Goal: Information Seeking & Learning: Check status

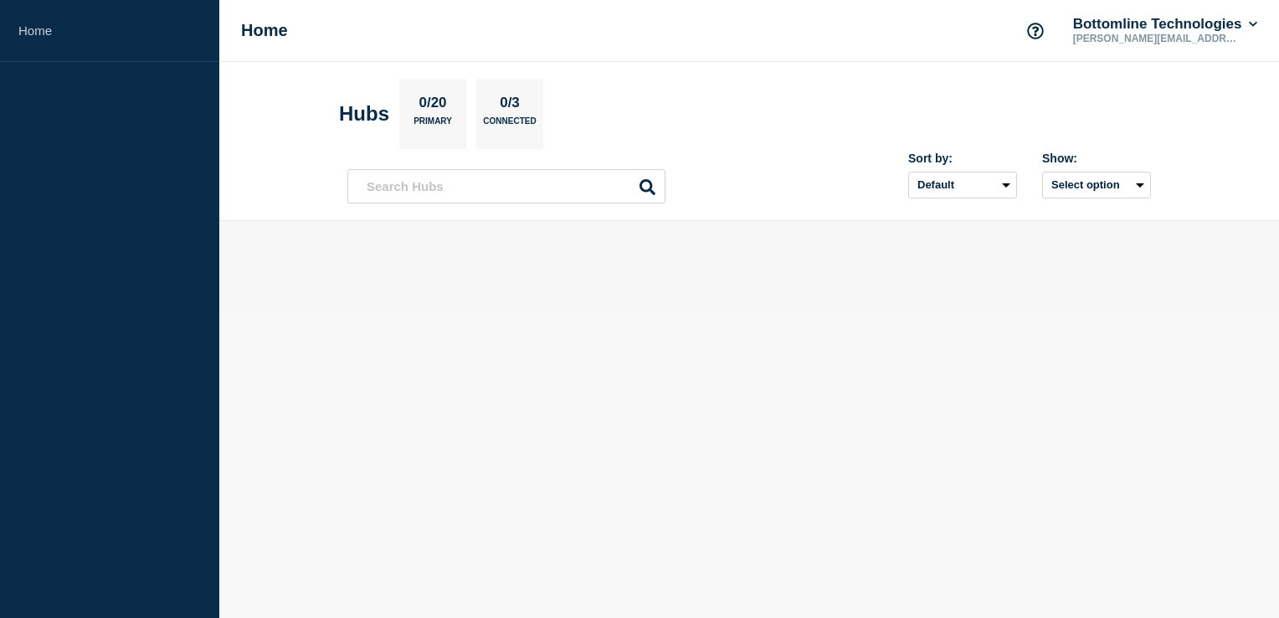
click at [509, 102] on p "0/3" at bounding box center [510, 106] width 33 height 22
click at [442, 119] on p "Primary" at bounding box center [432, 125] width 38 height 18
click at [989, 180] on select "Default Last added Last updated Most active A-Z" at bounding box center [962, 185] width 109 height 27
select select "created_at"
click at [908, 172] on select "Default Last added Last updated Most active A-Z" at bounding box center [962, 185] width 109 height 27
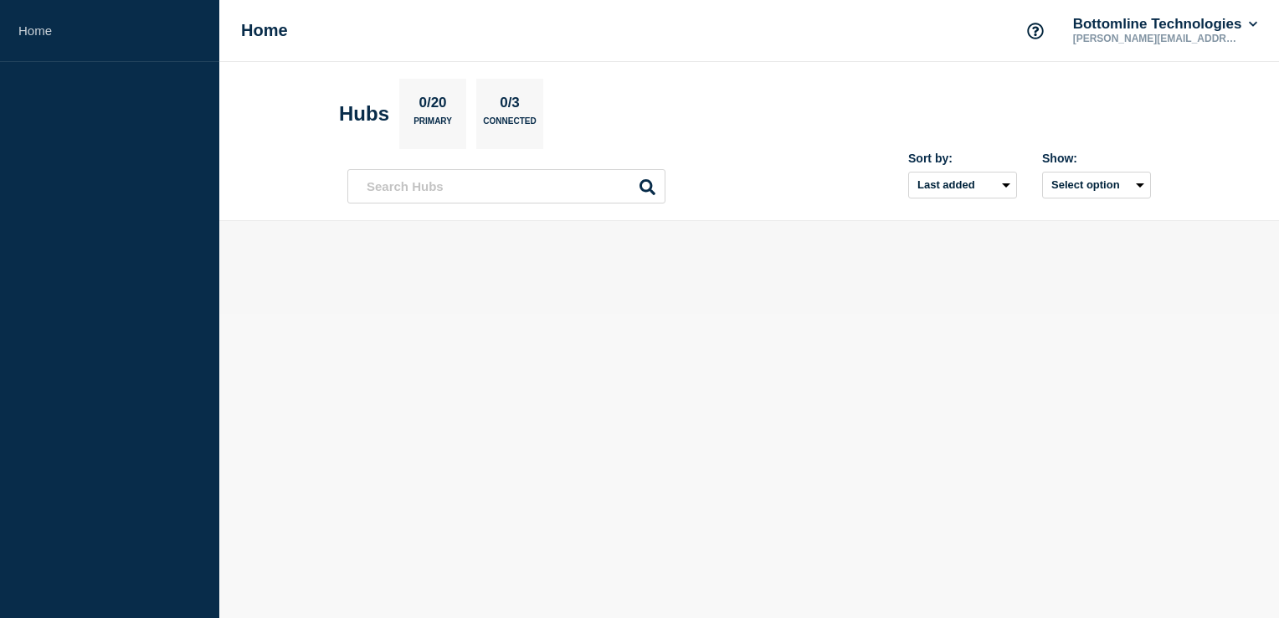
click at [967, 228] on main at bounding box center [748, 267] width 1059 height 93
click at [725, 186] on div "Sort by: Default Last added Last updated Most active A-Z Show: Select option" at bounding box center [748, 178] width 803 height 49
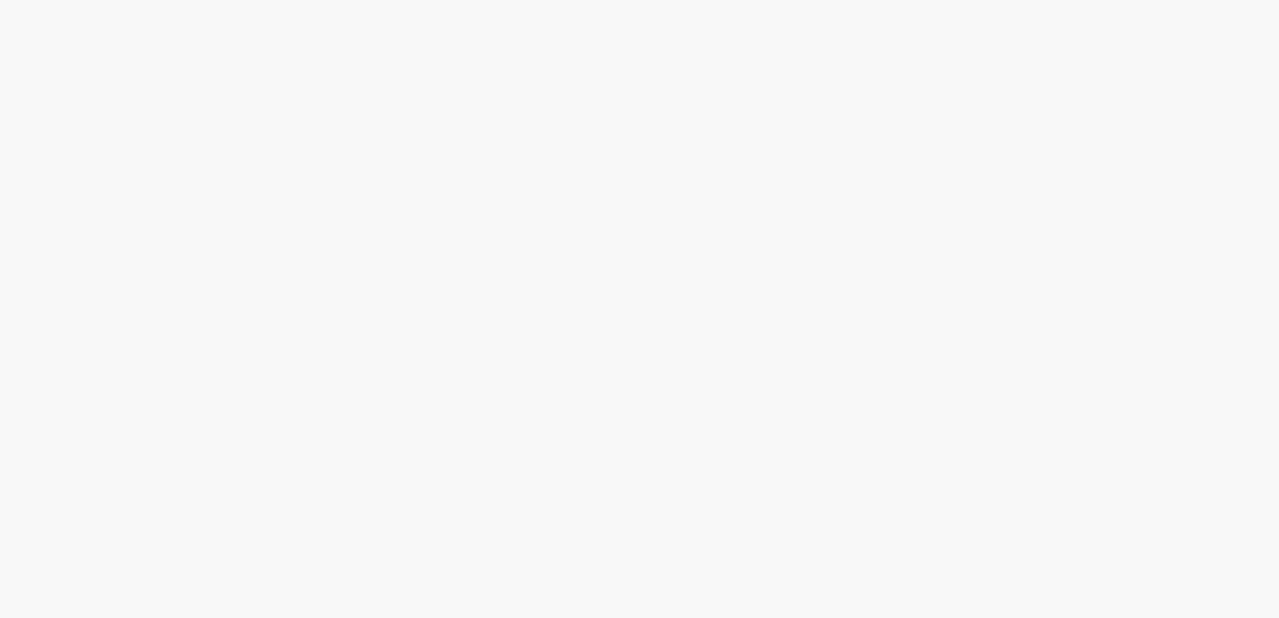
click at [843, 316] on body at bounding box center [639, 309] width 1279 height 618
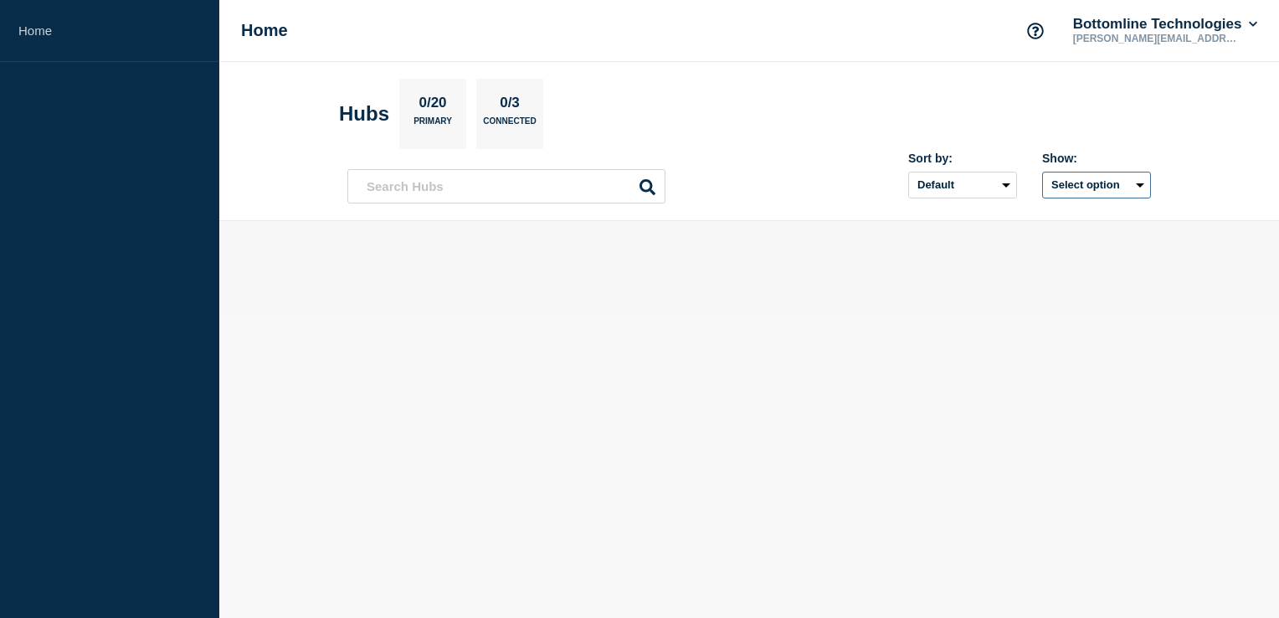
click at [1110, 192] on button "Select option" at bounding box center [1096, 185] width 109 height 27
click at [1029, 242] on input "openIncidentsHubs checkbox" at bounding box center [1031, 244] width 11 height 11
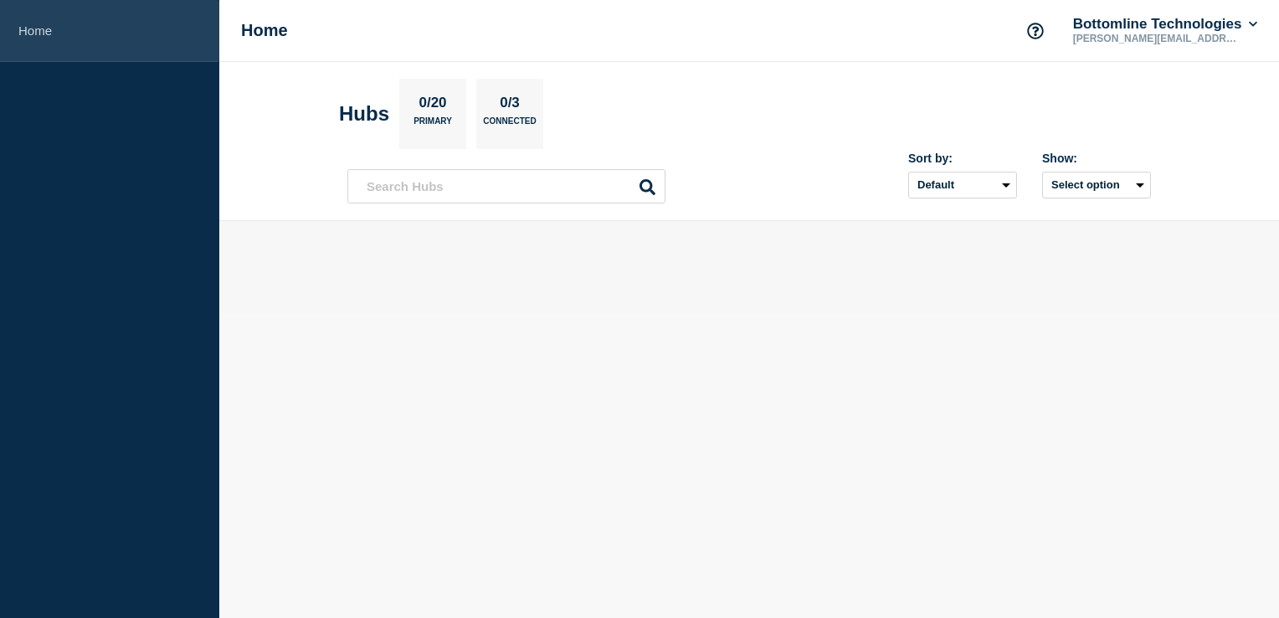
click at [33, 33] on link "Home" at bounding box center [109, 31] width 219 height 62
